Goal: Task Accomplishment & Management: Manage account settings

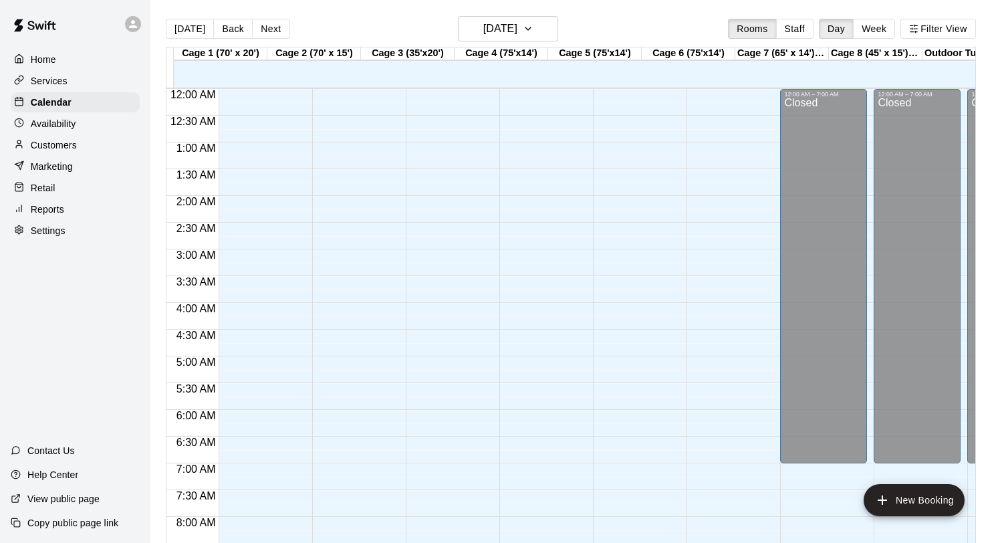
scroll to position [774, 0]
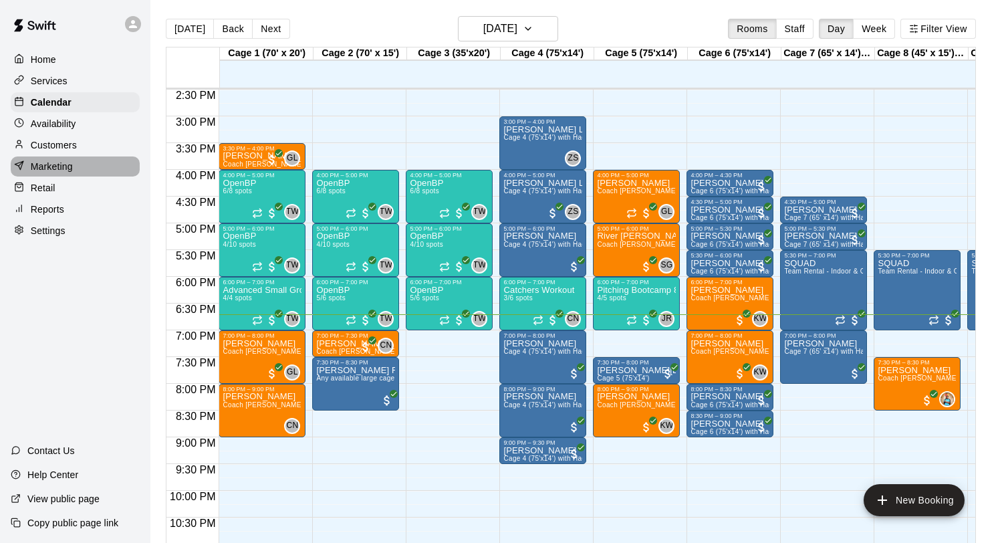
click at [72, 167] on p "Marketing" at bounding box center [52, 166] width 42 height 13
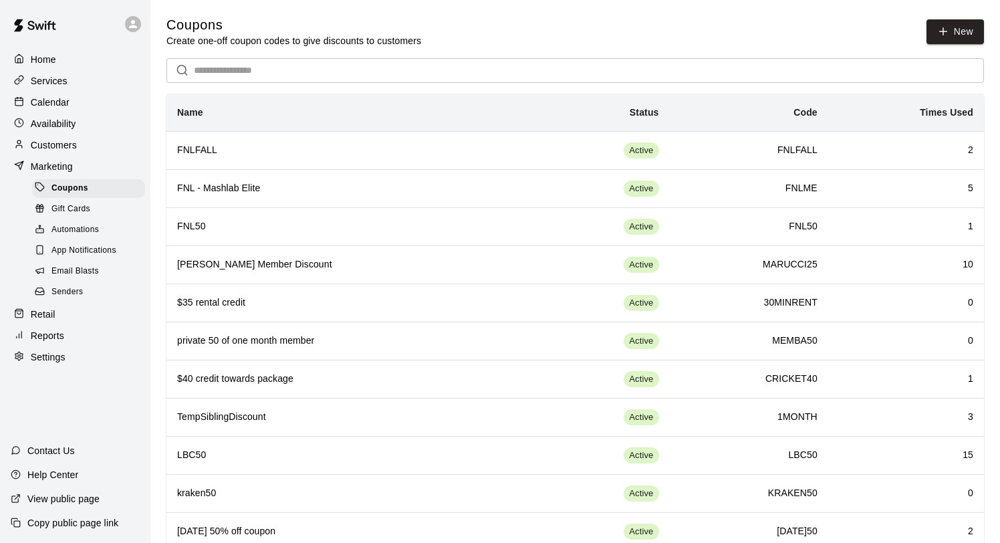
click at [65, 150] on p "Customers" at bounding box center [54, 144] width 46 height 13
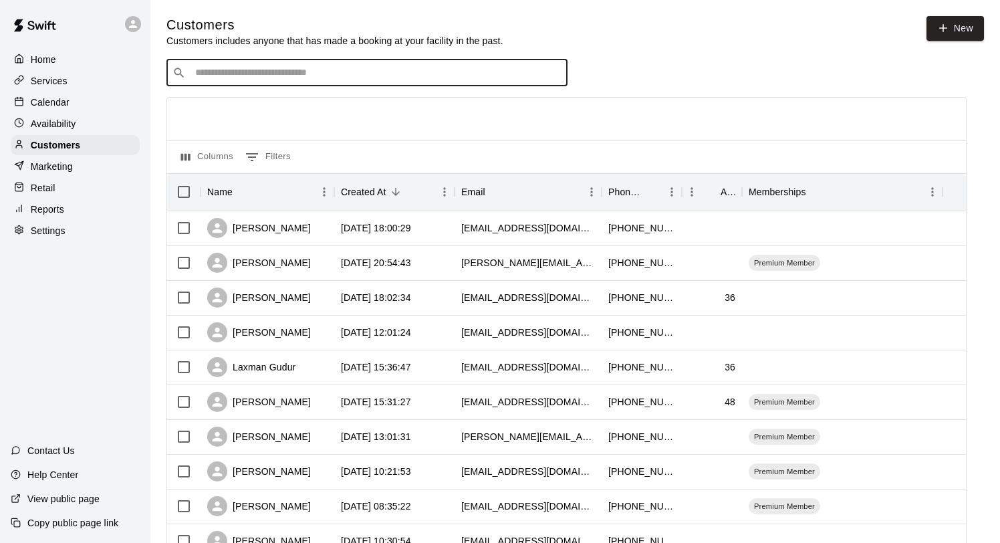
click at [241, 77] on input "Search customers by name or email" at bounding box center [376, 72] width 370 height 13
type input "*******"
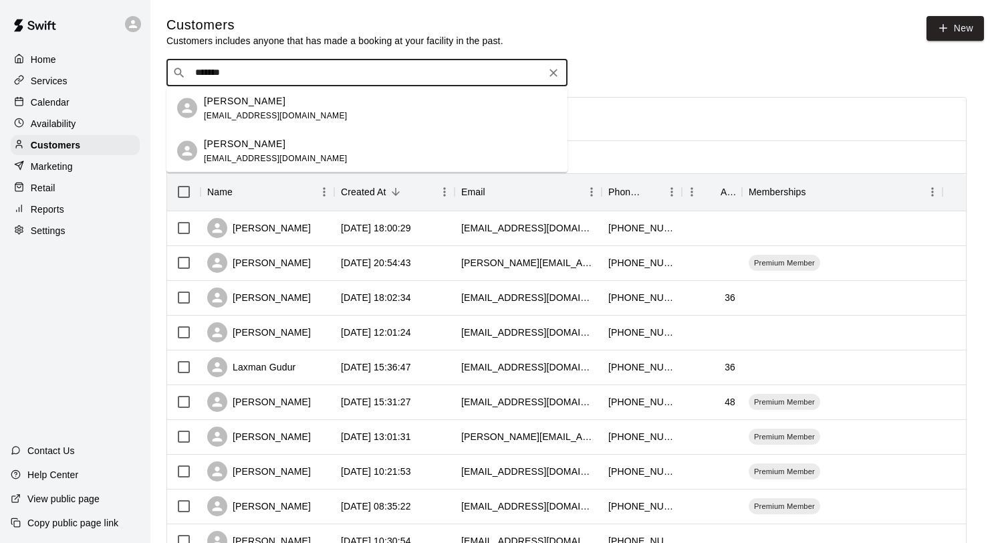
click at [259, 104] on div "[PERSON_NAME]" at bounding box center [276, 101] width 144 height 14
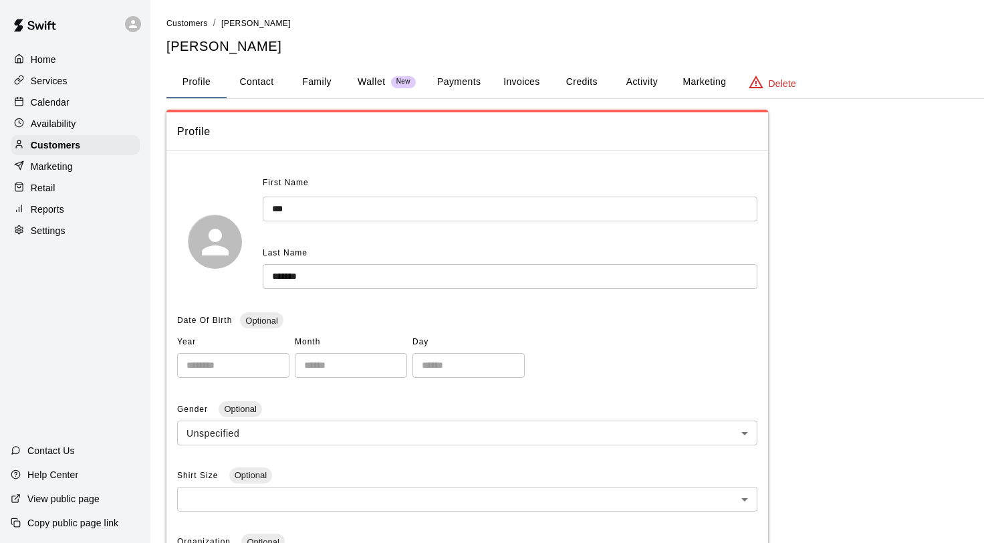
click at [649, 82] on button "Activity" at bounding box center [641, 82] width 60 height 32
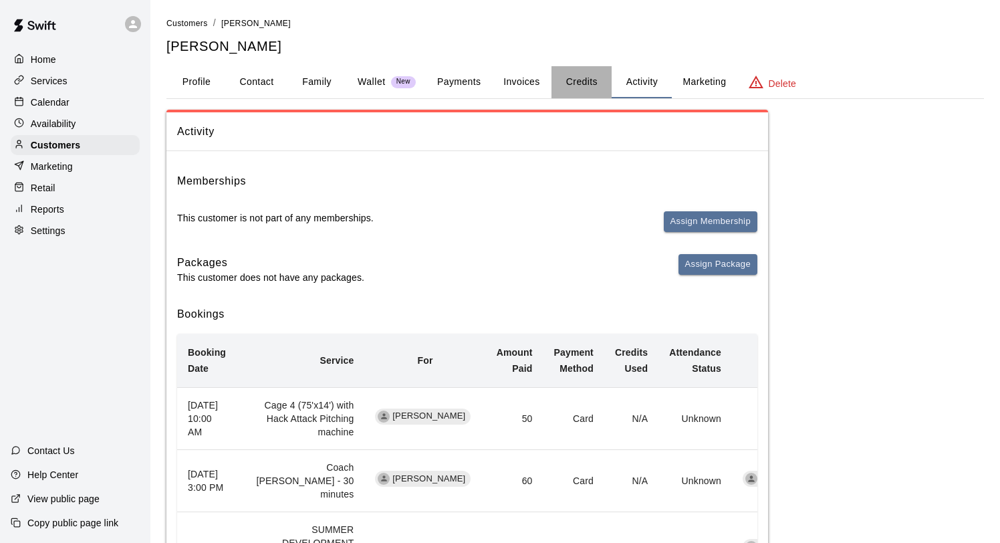
click at [589, 84] on button "Credits" at bounding box center [581, 82] width 60 height 32
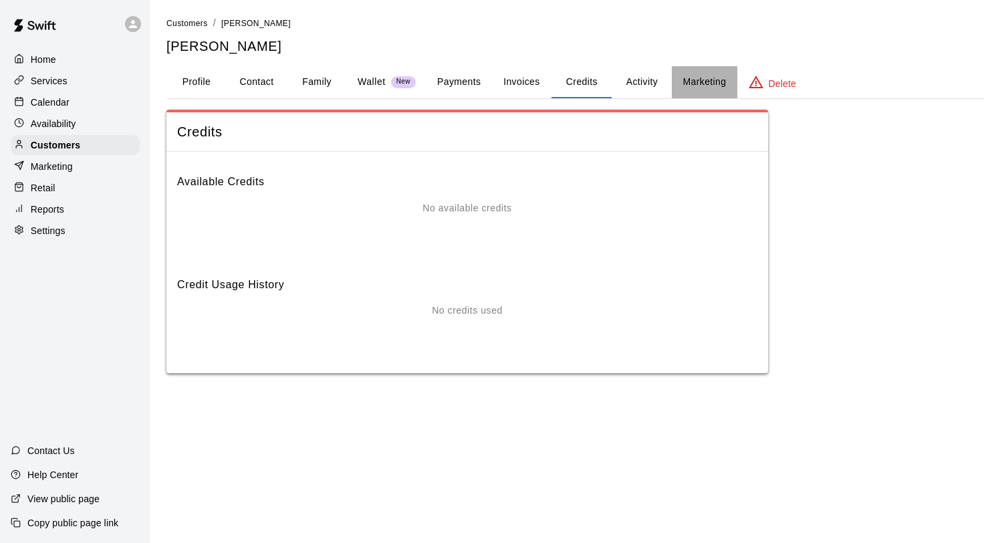
click at [706, 78] on button "Marketing" at bounding box center [703, 82] width 65 height 32
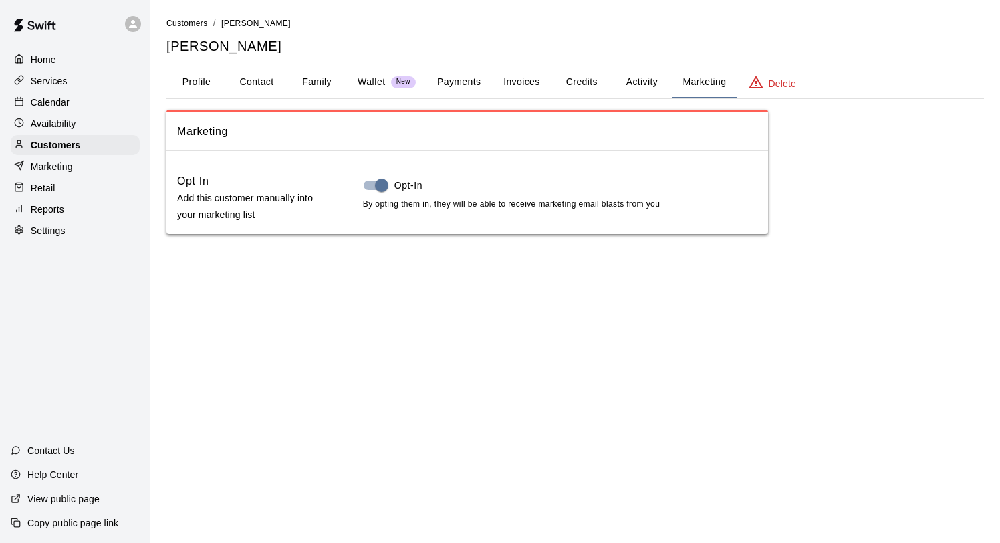
click at [201, 81] on button "Profile" at bounding box center [196, 82] width 60 height 32
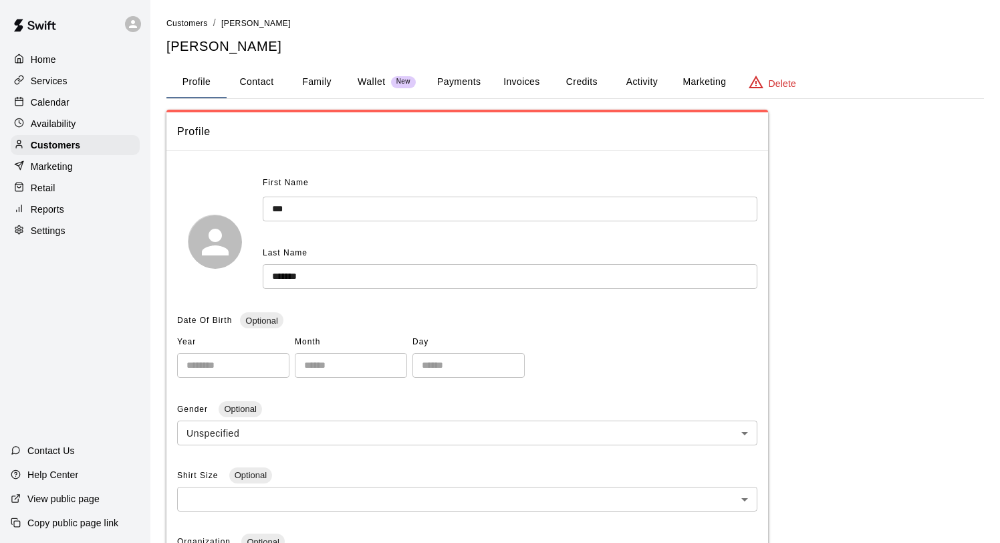
click at [52, 99] on p "Calendar" at bounding box center [50, 102] width 39 height 13
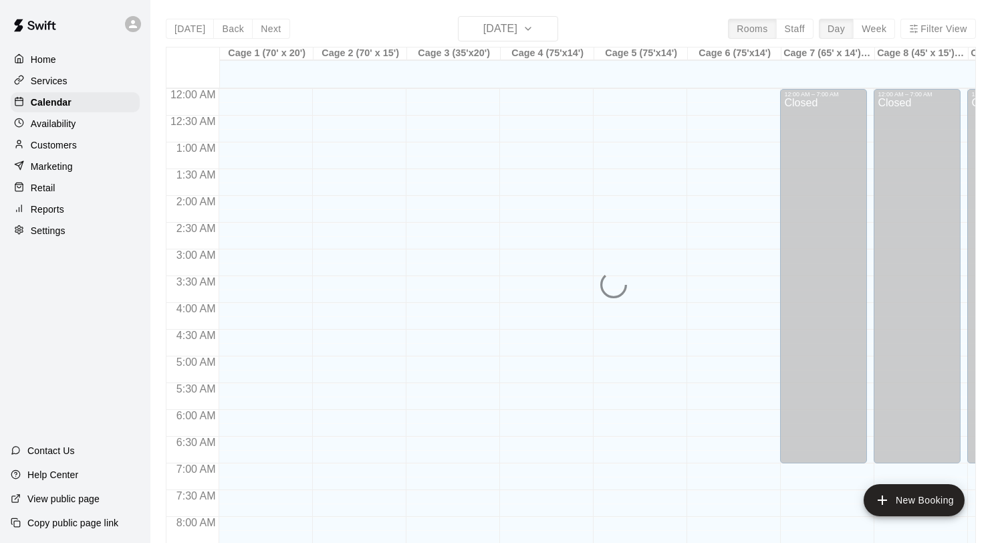
scroll to position [774, 0]
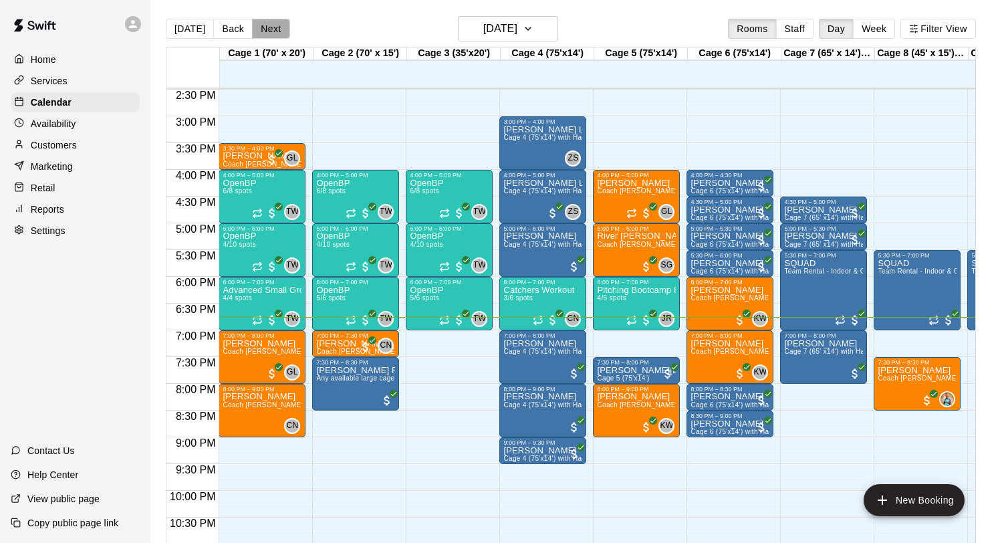
click at [268, 28] on button "Next" at bounding box center [270, 29] width 37 height 20
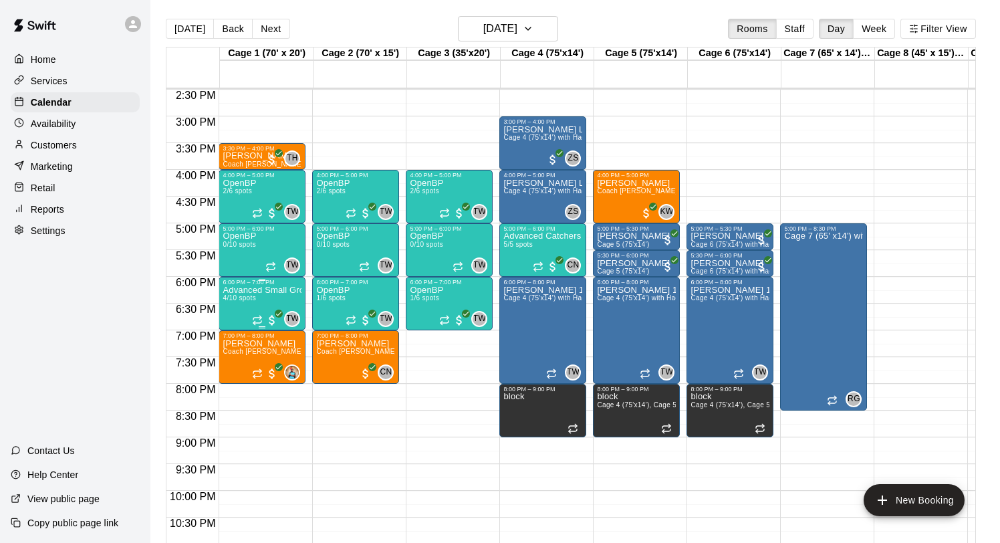
click at [269, 290] on p "Advanced Small Group / Batting Practice 11 & UP" at bounding box center [261, 290] width 79 height 0
click at [239, 302] on icon "edit" at bounding box center [236, 304] width 16 height 16
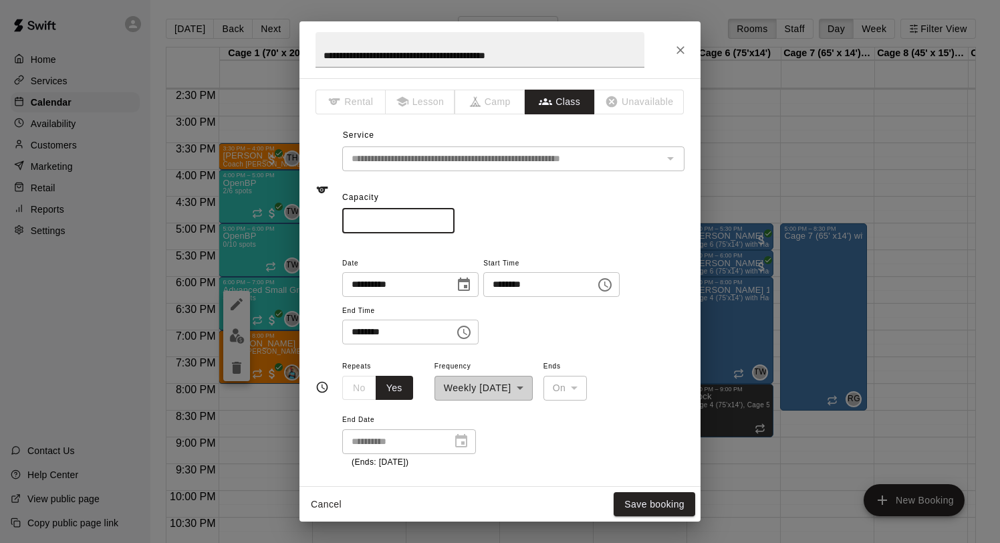
click at [384, 222] on input "**" at bounding box center [398, 220] width 112 height 25
type input "*"
click at [653, 500] on button "Save booking" at bounding box center [654, 504] width 82 height 25
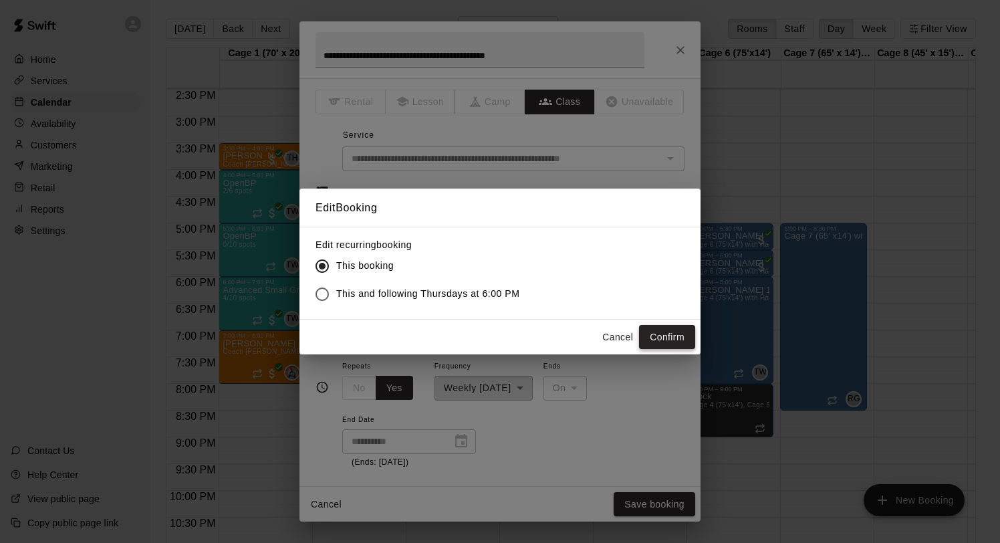
click at [675, 334] on button "Confirm" at bounding box center [667, 337] width 56 height 25
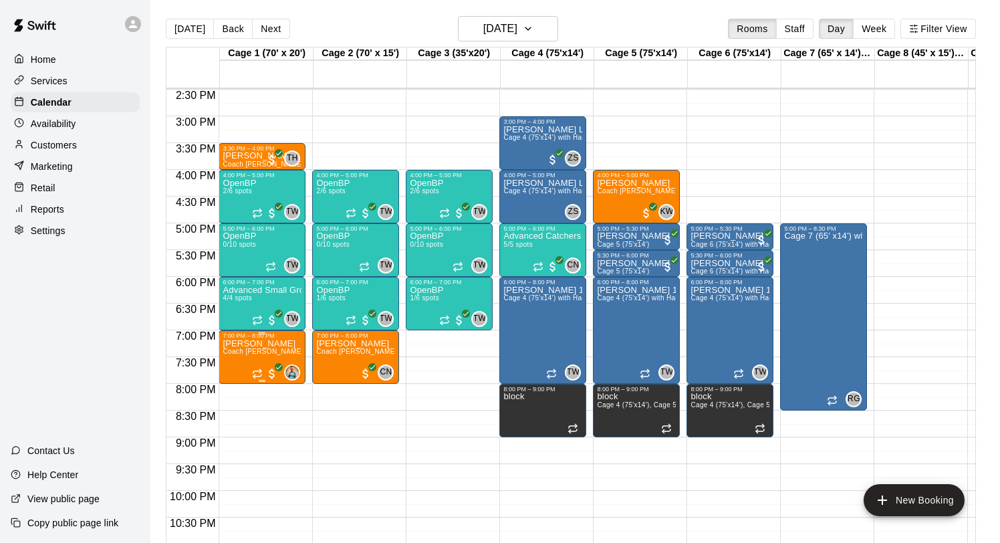
click at [235, 417] on icon "delete" at bounding box center [236, 417] width 9 height 12
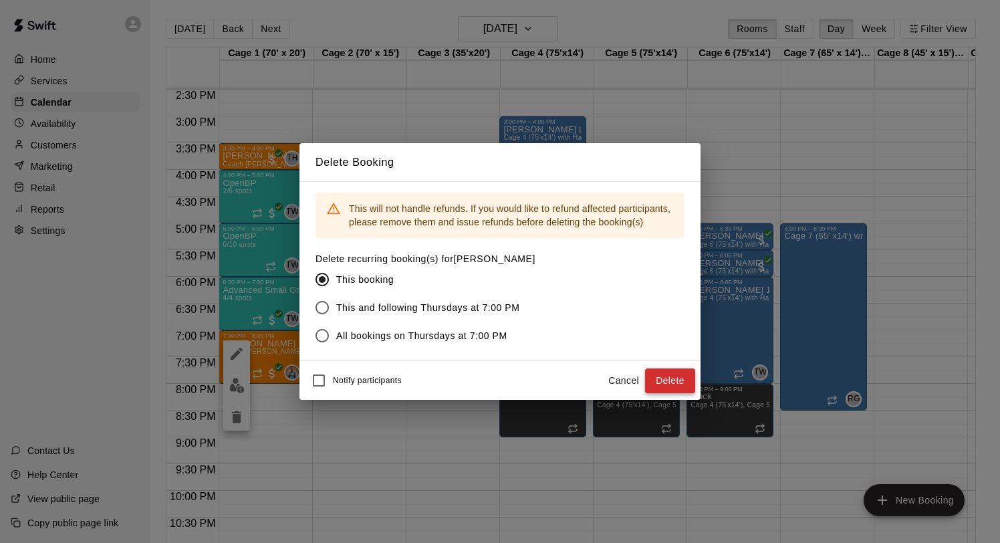
click at [674, 390] on button "Delete" at bounding box center [670, 380] width 50 height 25
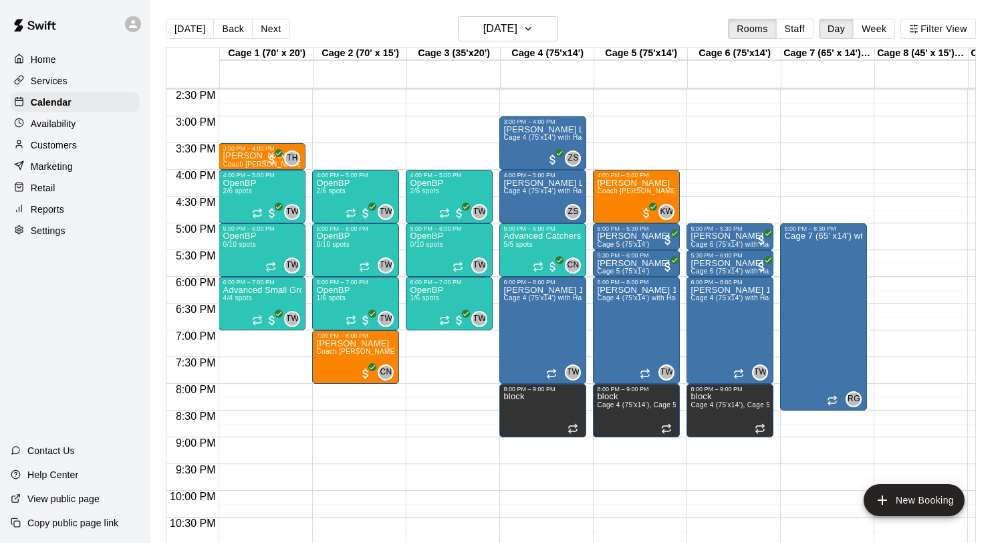
click at [69, 147] on p "Customers" at bounding box center [54, 144] width 46 height 13
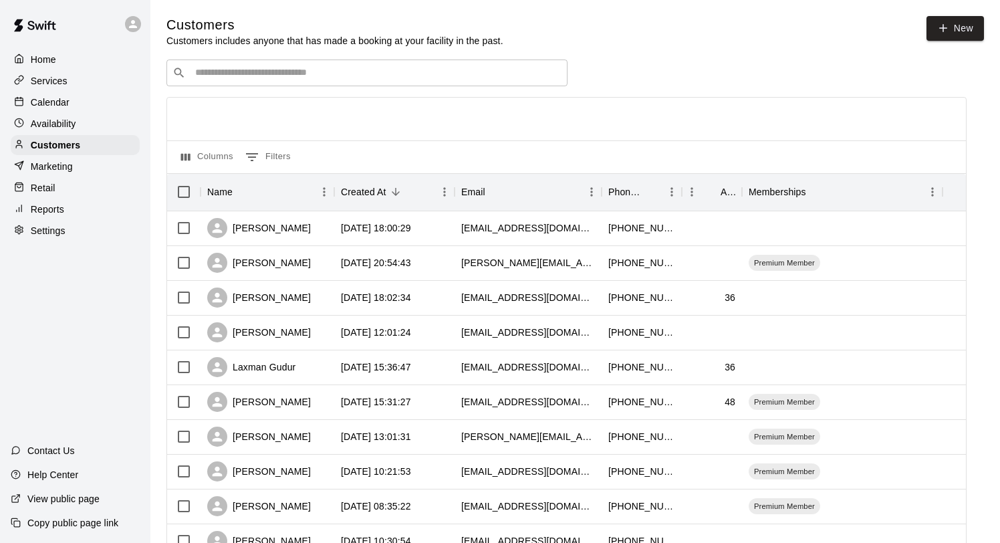
click at [281, 70] on input "Search customers by name or email" at bounding box center [376, 72] width 370 height 13
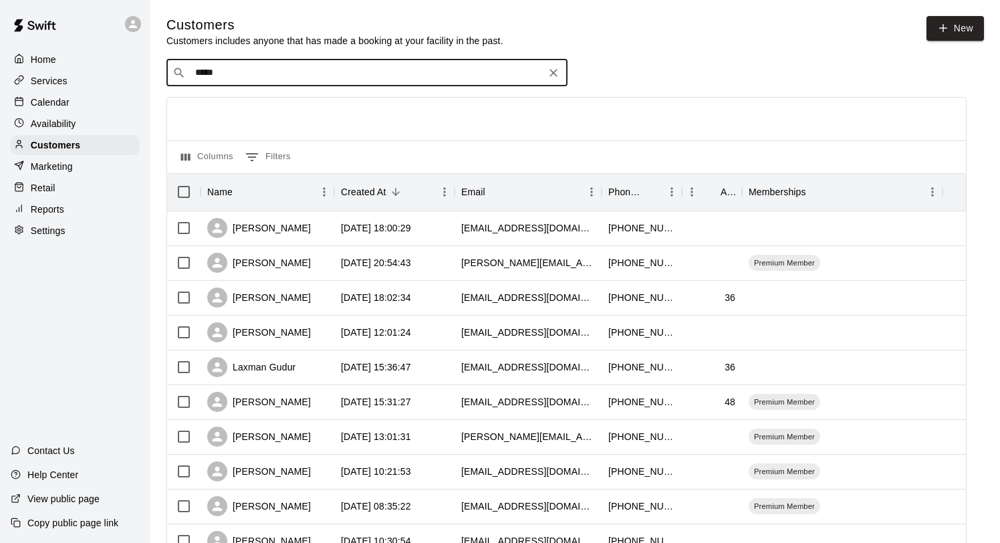
type input "******"
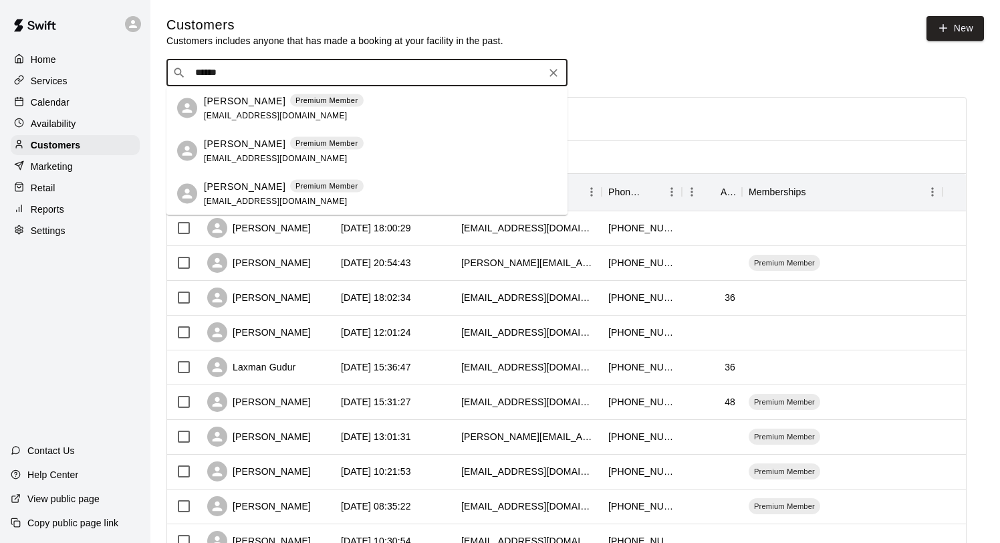
click at [253, 107] on div "[PERSON_NAME] Premium Member [EMAIL_ADDRESS][DOMAIN_NAME]" at bounding box center [284, 108] width 160 height 29
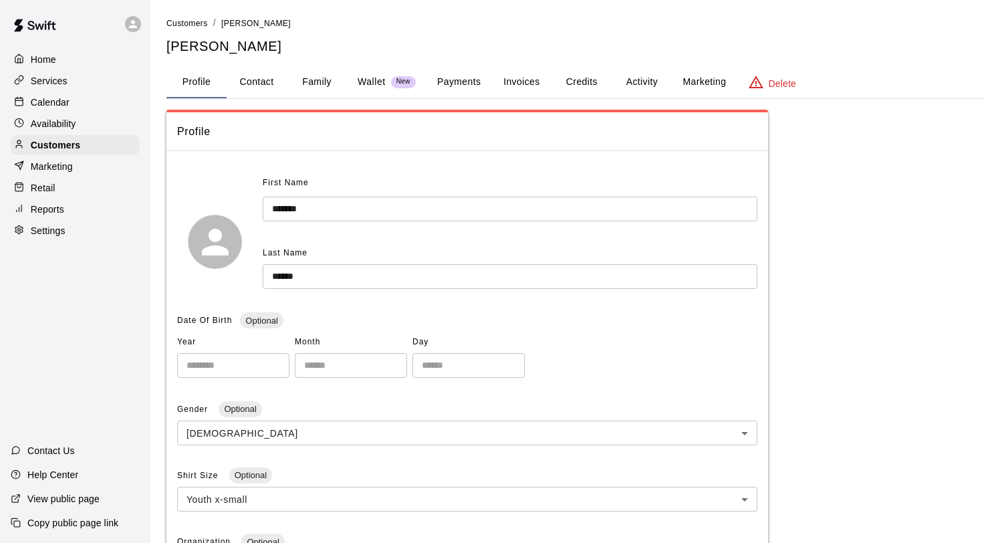
click at [639, 79] on button "Activity" at bounding box center [641, 82] width 60 height 32
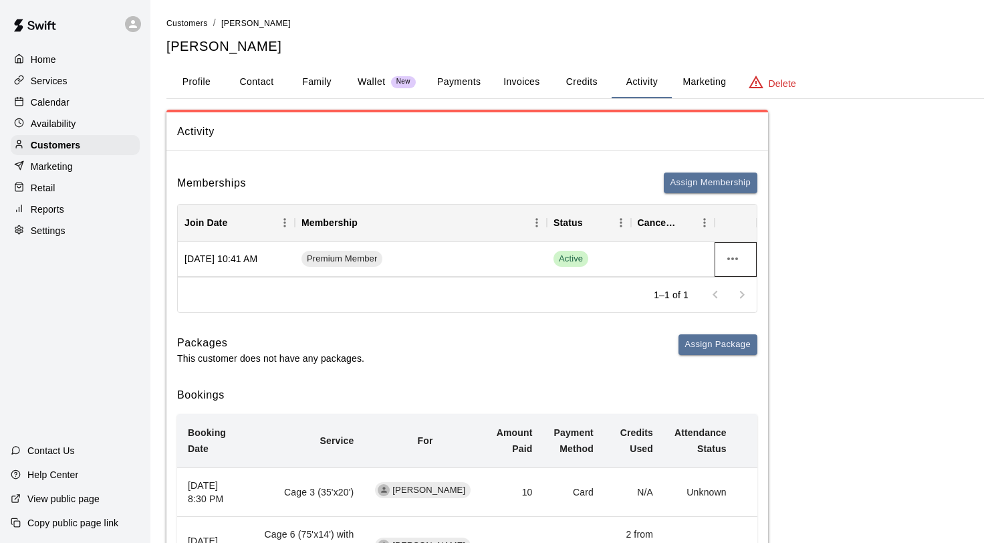
click at [740, 249] on div at bounding box center [735, 259] width 42 height 35
click at [732, 256] on icon "more actions" at bounding box center [732, 259] width 16 height 16
click at [751, 307] on li "Cancel" at bounding box center [758, 308] width 75 height 22
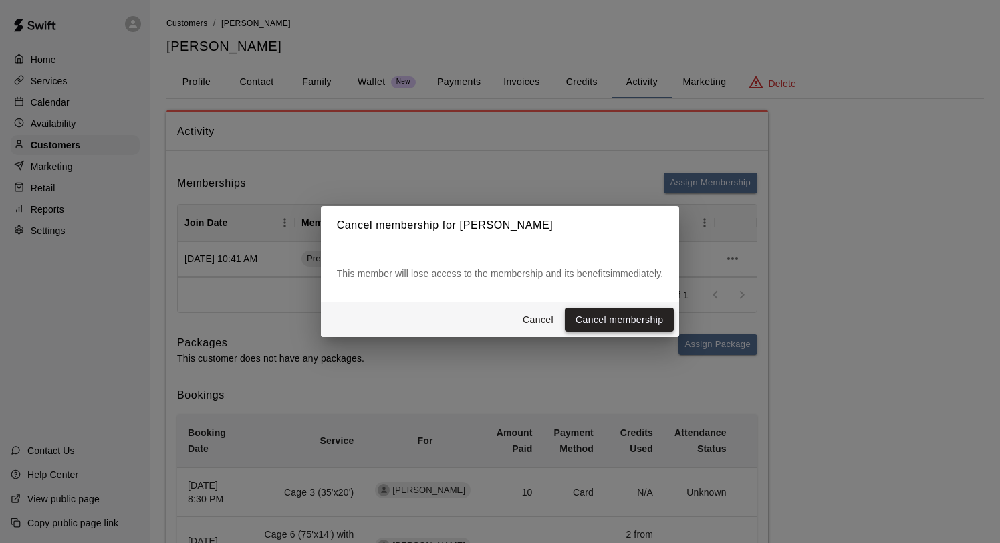
click at [642, 318] on button "Cancel membership" at bounding box center [619, 319] width 109 height 25
